Goal: Task Accomplishment & Management: Manage account settings

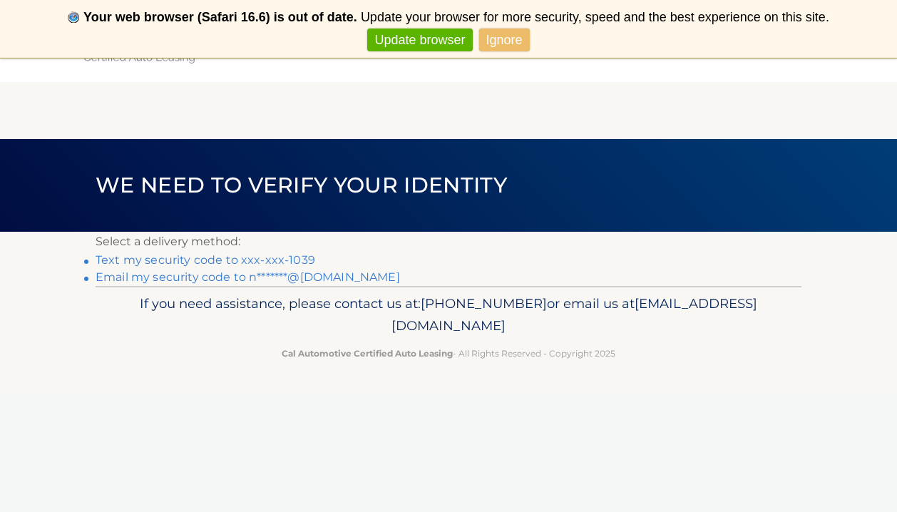
click at [519, 39] on link "Ignore" at bounding box center [504, 41] width 51 height 24
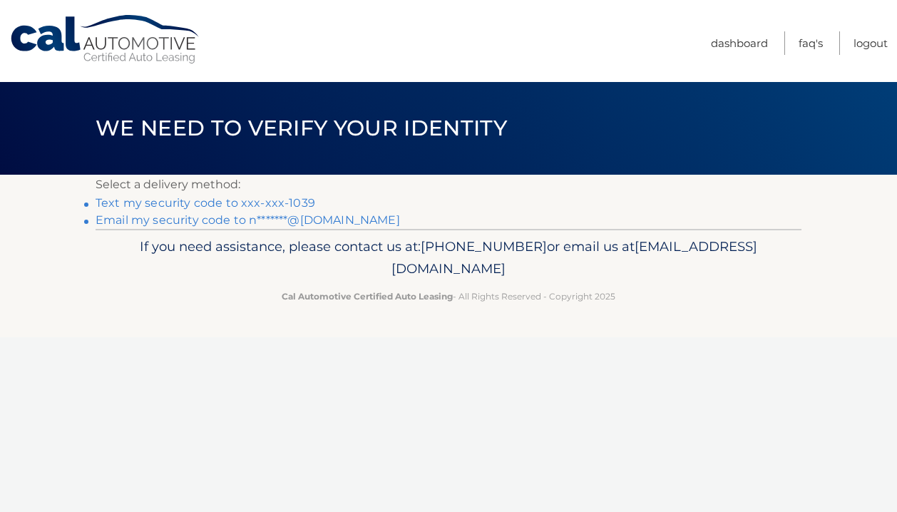
click at [240, 206] on link "Text my security code to xxx-xxx-1039" at bounding box center [206, 203] width 220 height 14
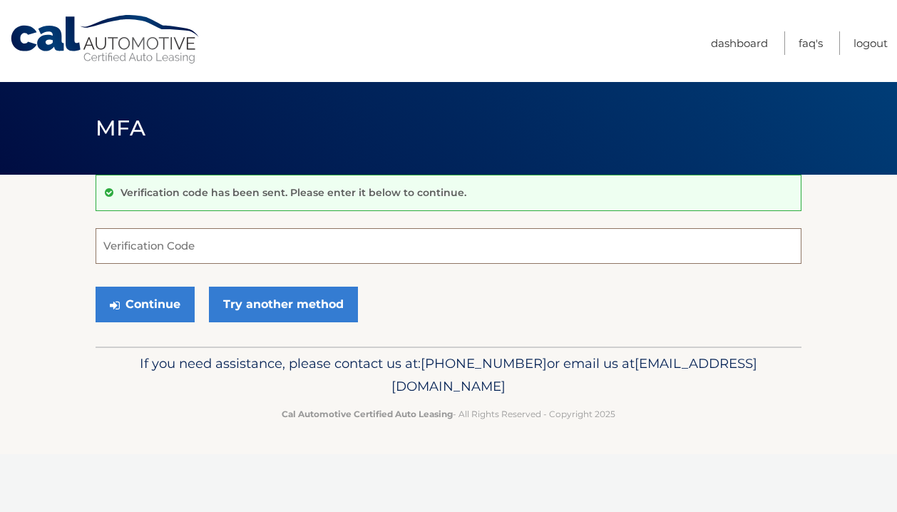
click at [229, 238] on input "Verification Code" at bounding box center [449, 246] width 706 height 36
type input "775134"
click at [168, 305] on button "Continue" at bounding box center [145, 305] width 99 height 36
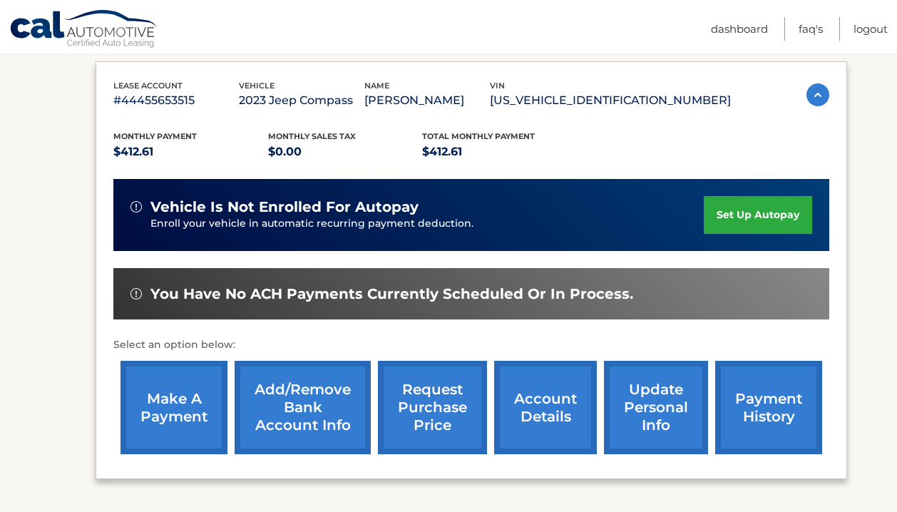
scroll to position [235, 0]
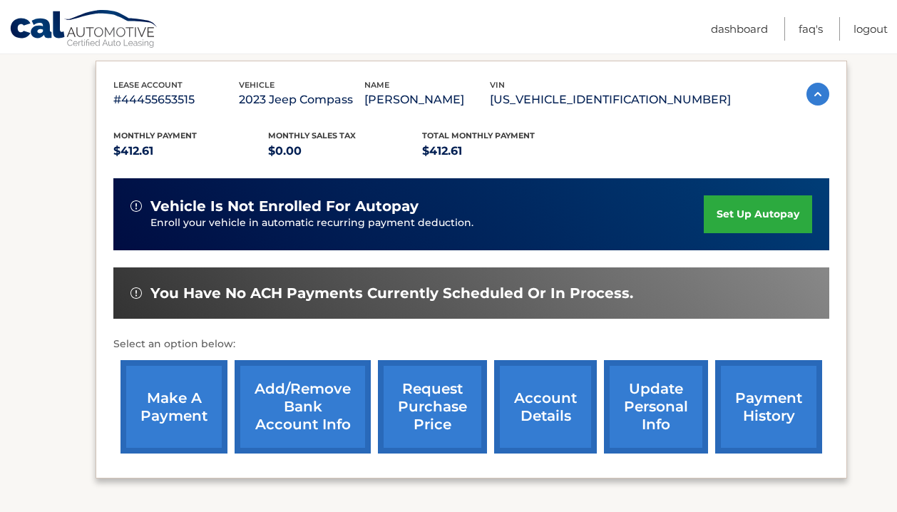
click at [174, 388] on link "make a payment" at bounding box center [174, 406] width 107 height 93
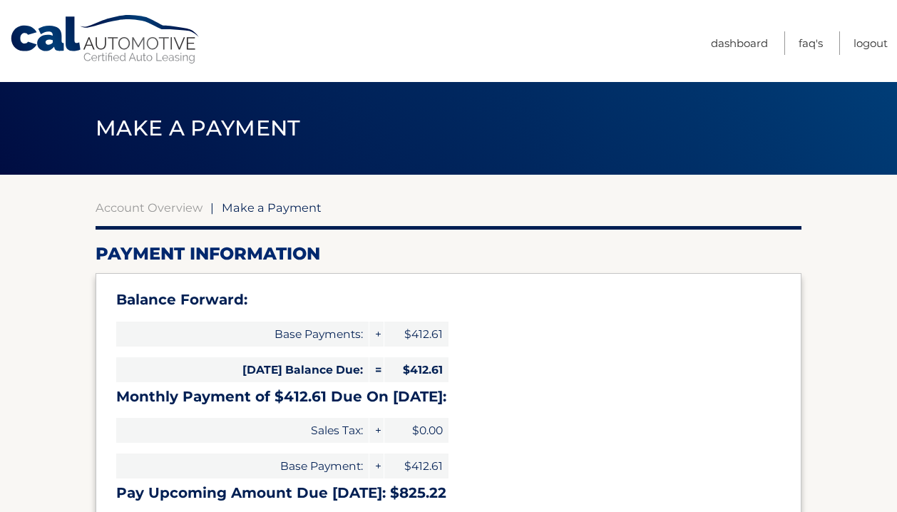
select select "MGZhNjllYzUtY2UzZi00ZjU5LWI1MjAtZjM2NmYxZjA1OTM1"
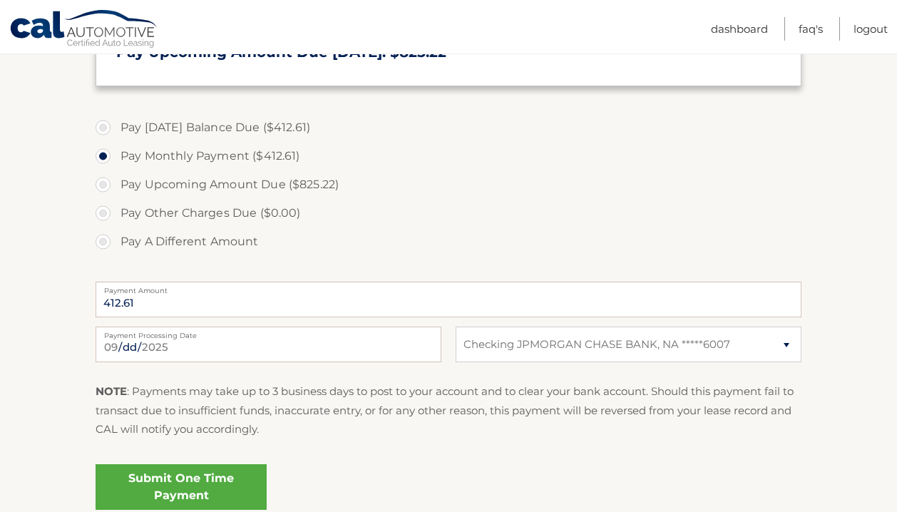
scroll to position [445, 0]
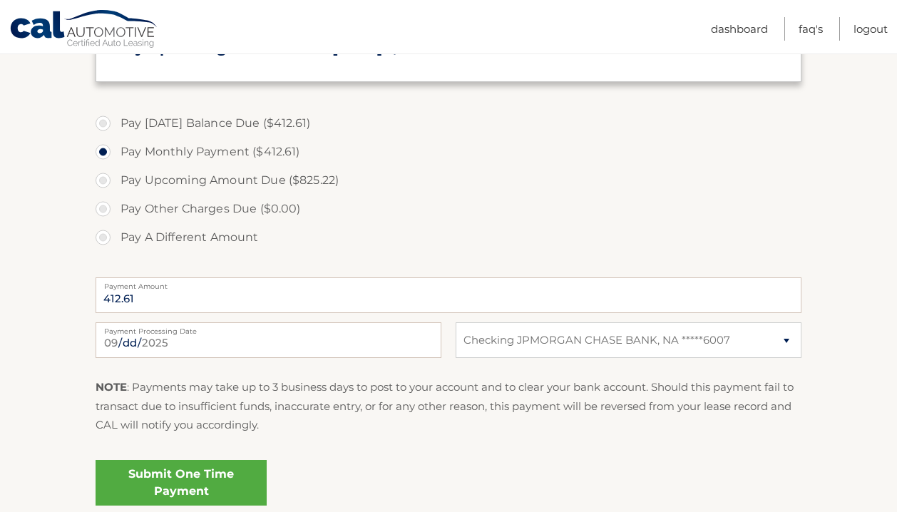
click at [200, 479] on link "Submit One Time Payment" at bounding box center [181, 483] width 171 height 46
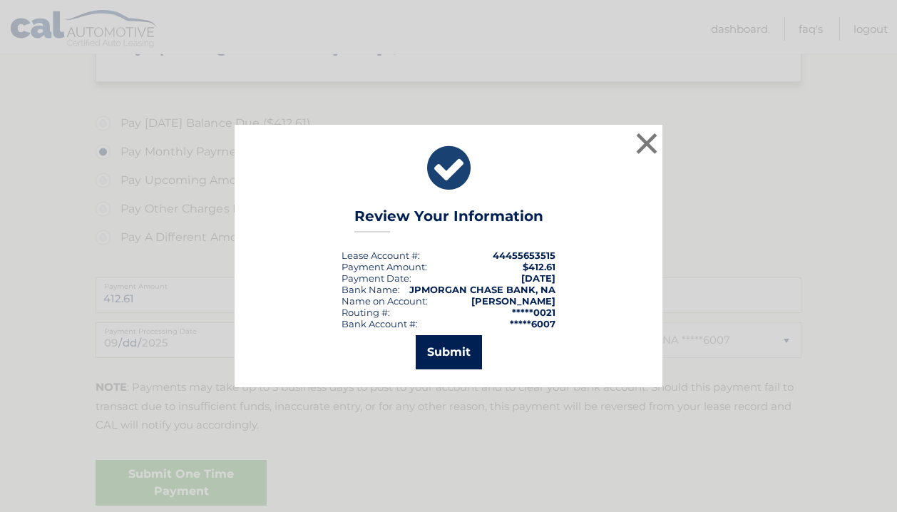
click at [456, 356] on button "Submit" at bounding box center [449, 352] width 66 height 34
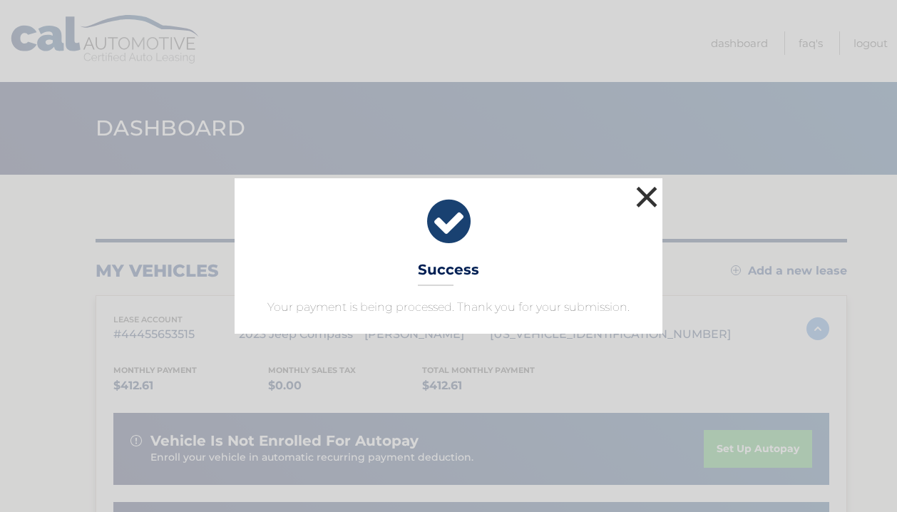
click at [643, 199] on button "×" at bounding box center [647, 197] width 29 height 29
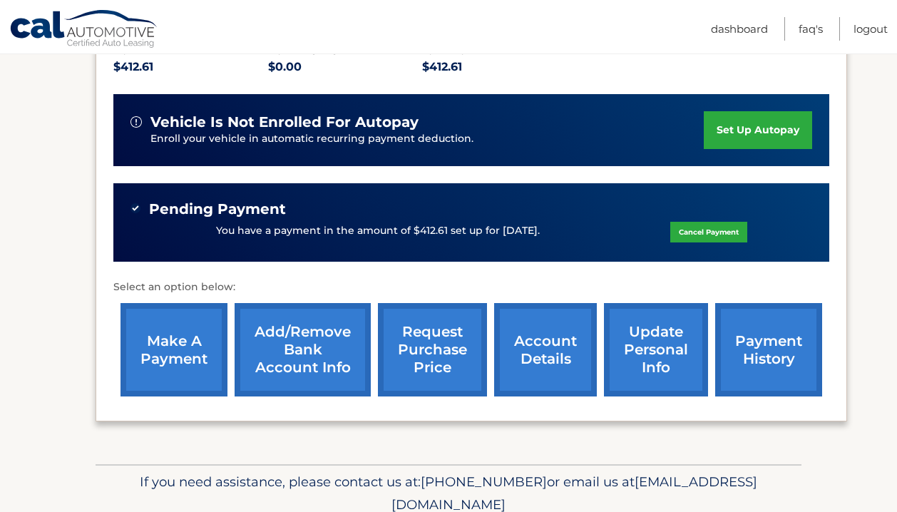
scroll to position [319, 0]
click at [765, 336] on link "payment history" at bounding box center [768, 349] width 107 height 93
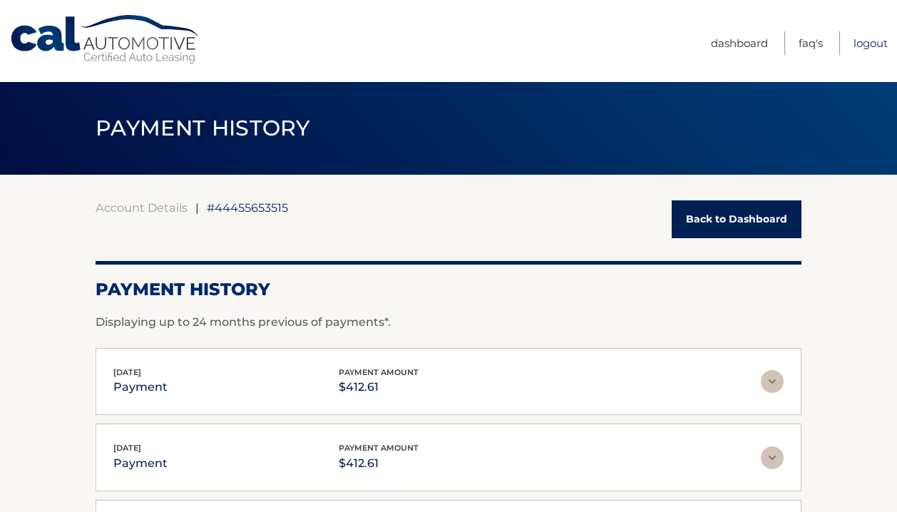
click at [866, 41] on link "Logout" at bounding box center [871, 43] width 34 height 24
